Goal: Transaction & Acquisition: Subscribe to service/newsletter

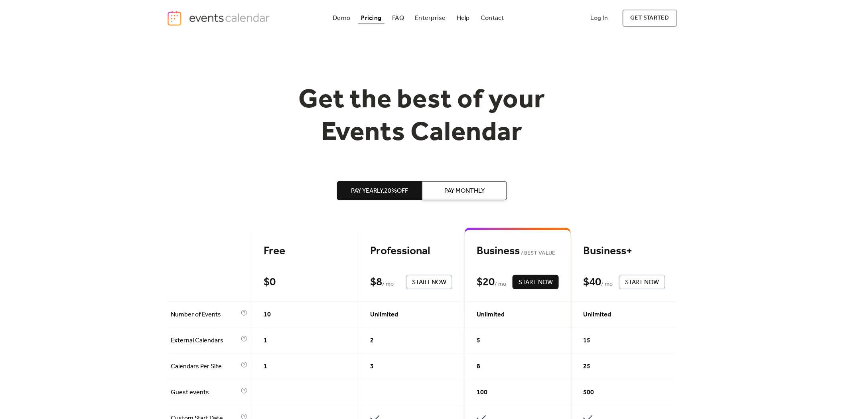
click at [465, 192] on span "Pay Monthly" at bounding box center [464, 191] width 40 height 10
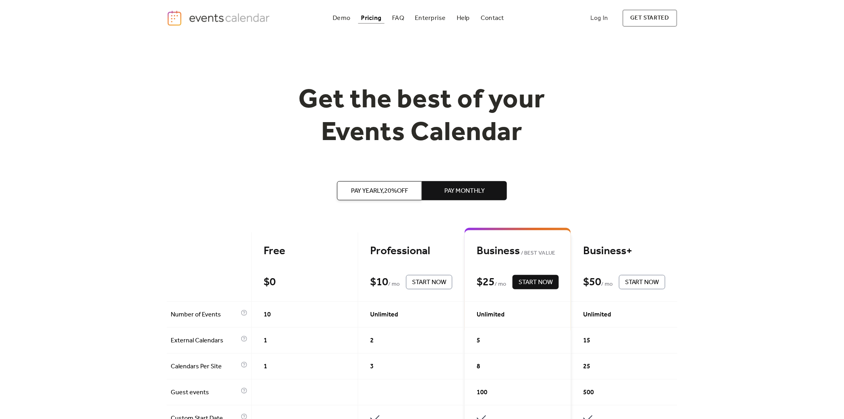
click at [381, 190] on span "Pay Yearly, 20% off" at bounding box center [379, 191] width 57 height 10
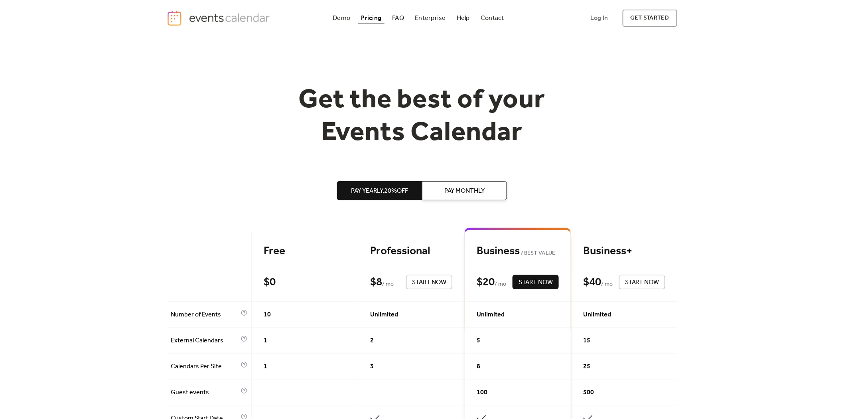
click at [457, 193] on span "Pay Monthly" at bounding box center [464, 191] width 40 height 10
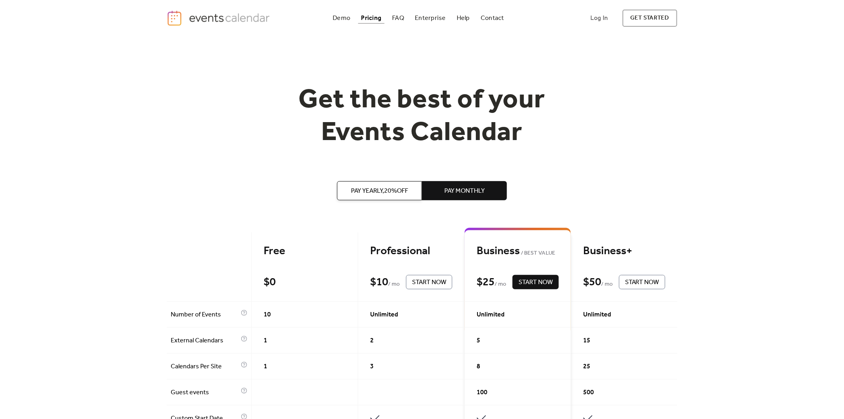
click at [385, 188] on span "Pay Yearly, 20% off" at bounding box center [379, 191] width 57 height 10
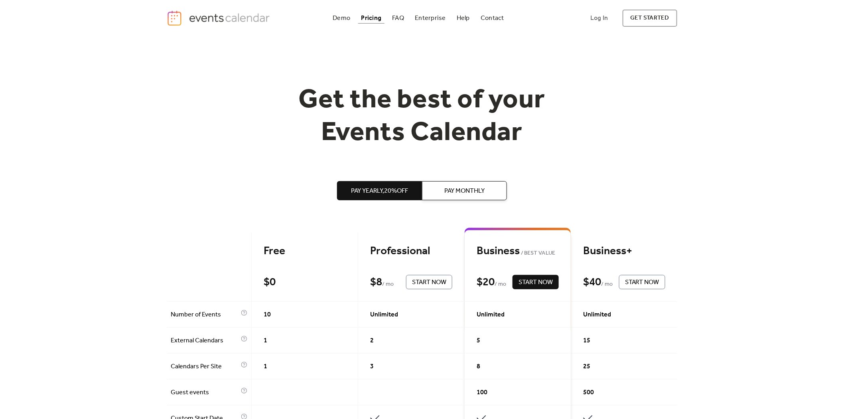
click at [467, 188] on span "Pay Monthly" at bounding box center [464, 191] width 40 height 10
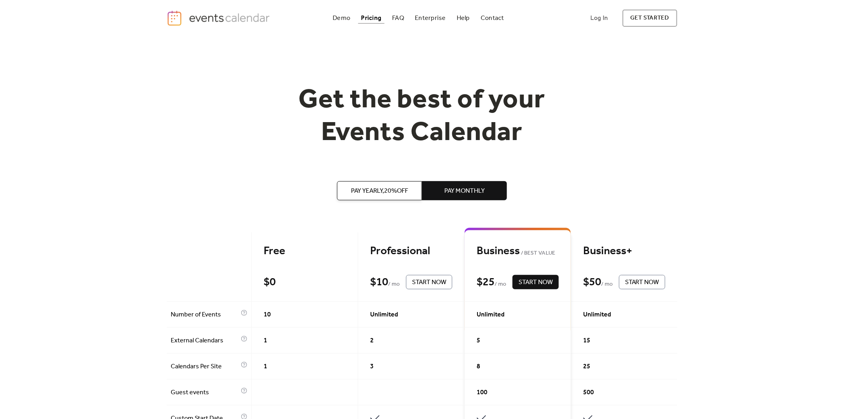
click at [408, 188] on span "Pay Yearly, 20% off" at bounding box center [379, 191] width 57 height 10
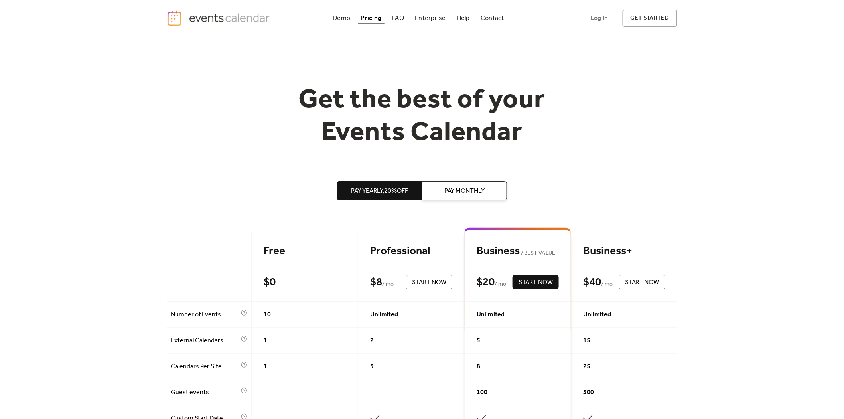
click at [477, 191] on span "Pay Monthly" at bounding box center [464, 191] width 40 height 10
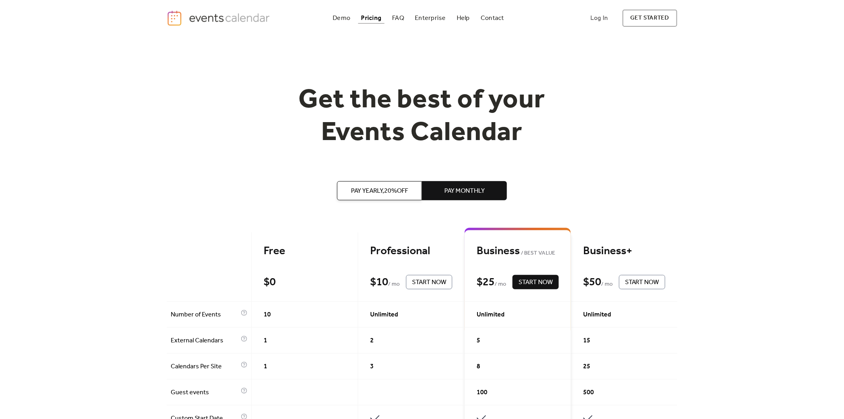
click at [392, 193] on span "Pay Yearly, 20% off" at bounding box center [379, 191] width 57 height 10
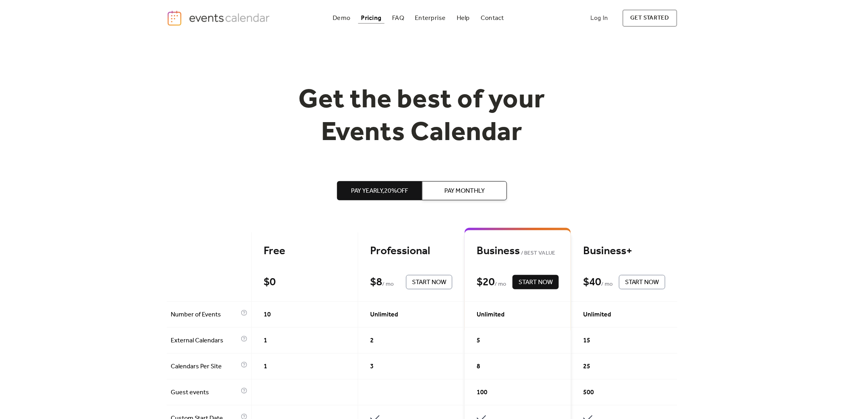
click at [459, 194] on span "Pay Monthly" at bounding box center [464, 191] width 40 height 10
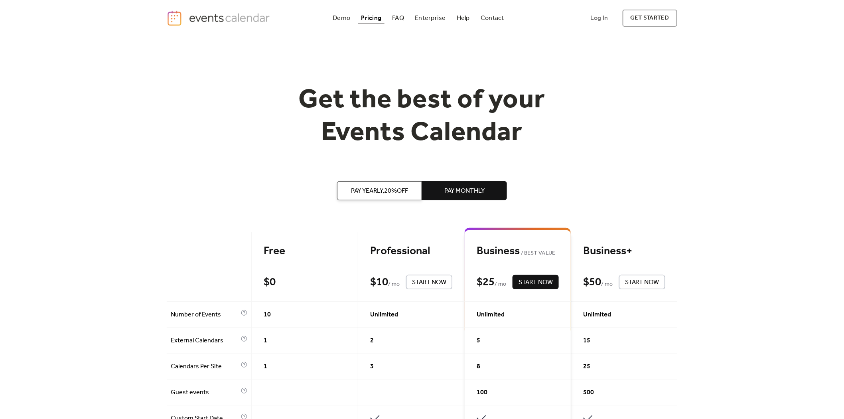
click at [367, 190] on span "Pay Yearly, 20% off" at bounding box center [379, 191] width 57 height 10
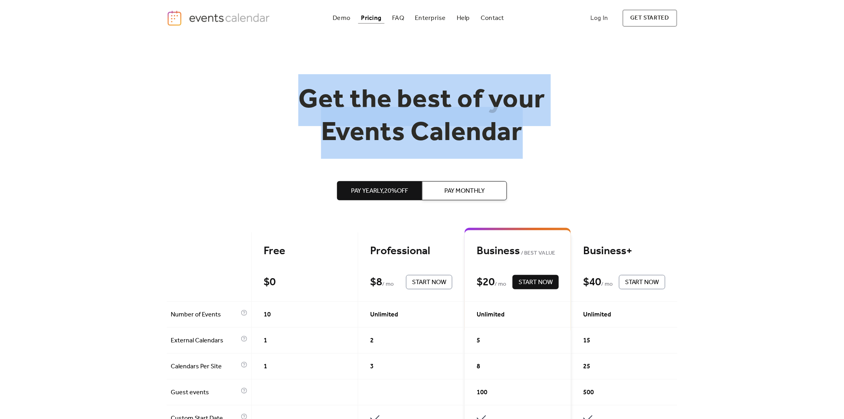
drag, startPoint x: 301, startPoint y: 96, endPoint x: 542, endPoint y: 136, distance: 244.9
click at [542, 136] on h1 "Get the best of your Events Calendar" at bounding box center [422, 116] width 306 height 65
drag, startPoint x: 523, startPoint y: 136, endPoint x: 287, endPoint y: 92, distance: 239.3
click at [287, 92] on h1 "Get the best of your Events Calendar" at bounding box center [422, 116] width 306 height 65
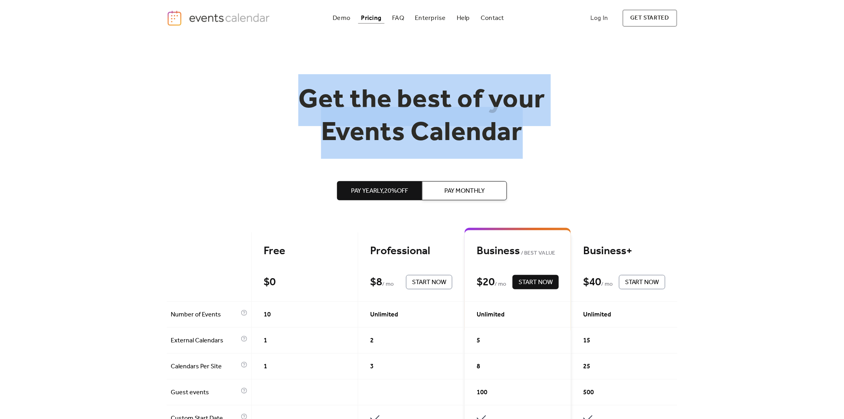
click at [287, 92] on h1 "Get the best of your Events Calendar" at bounding box center [422, 116] width 306 height 65
